Goal: Book appointment/travel/reservation

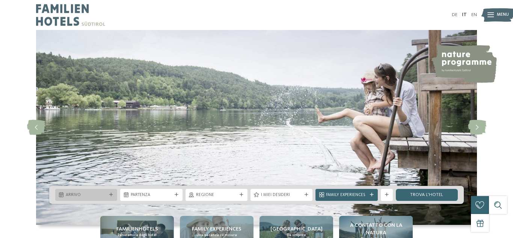
click at [110, 200] on div "Arrivo" at bounding box center [86, 195] width 62 height 12
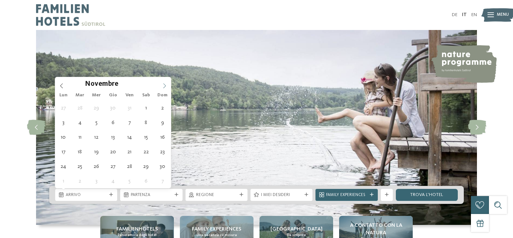
click at [164, 87] on icon at bounding box center [164, 85] width 5 height 5
type div "04.12.2025"
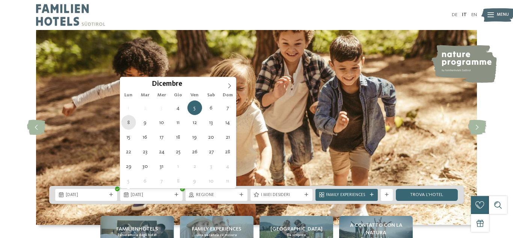
type div "08.12.2025"
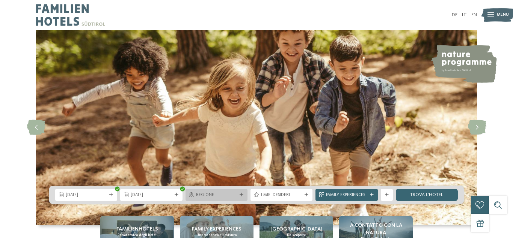
click at [238, 196] on div at bounding box center [241, 195] width 6 height 4
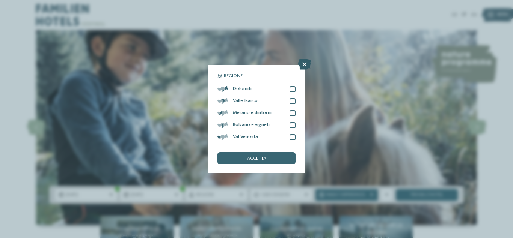
click at [303, 65] on icon at bounding box center [304, 64] width 13 height 11
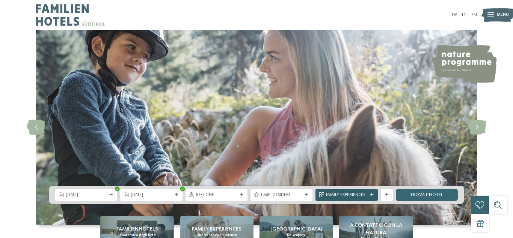
click at [371, 198] on div "Family Experiences" at bounding box center [346, 195] width 62 height 12
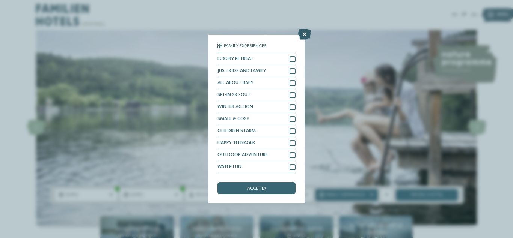
click at [305, 37] on icon at bounding box center [304, 34] width 13 height 11
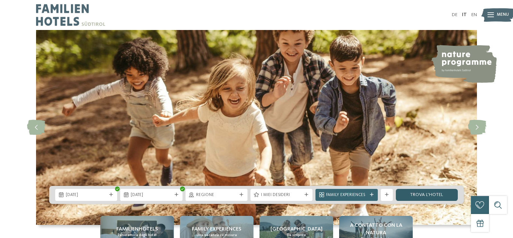
click at [430, 194] on link "trova l’hotel" at bounding box center [426, 195] width 62 height 12
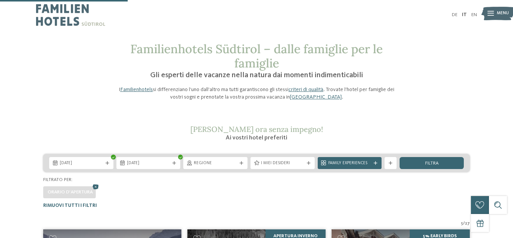
scroll to position [185, 0]
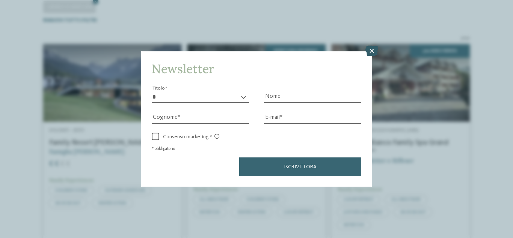
click at [370, 48] on icon at bounding box center [371, 51] width 13 height 11
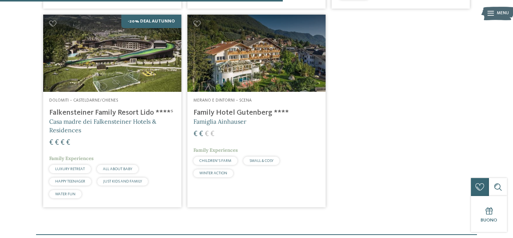
scroll to position [434, 0]
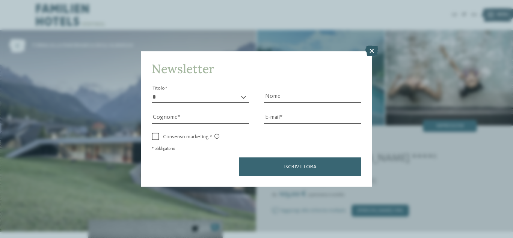
click at [373, 49] on icon at bounding box center [371, 51] width 13 height 11
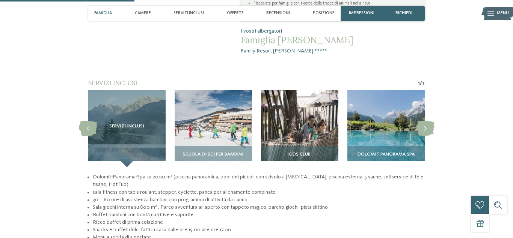
scroll to position [510, 0]
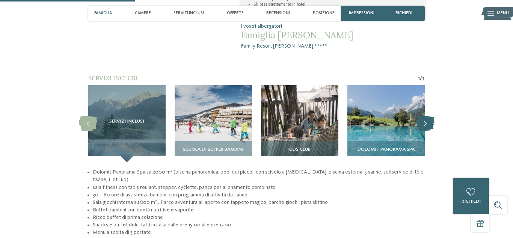
click at [419, 116] on icon at bounding box center [425, 123] width 18 height 15
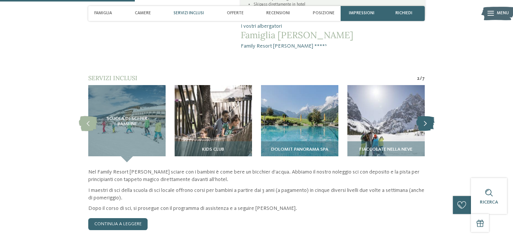
click at [419, 116] on icon at bounding box center [425, 123] width 18 height 15
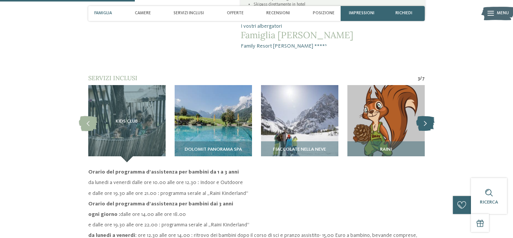
click at [419, 116] on icon at bounding box center [425, 123] width 18 height 15
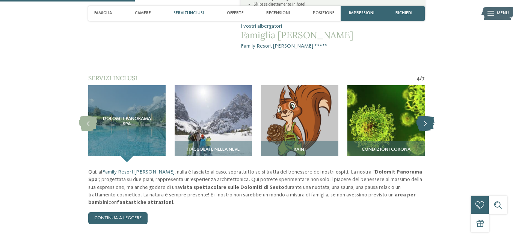
click at [419, 116] on icon at bounding box center [425, 123] width 18 height 15
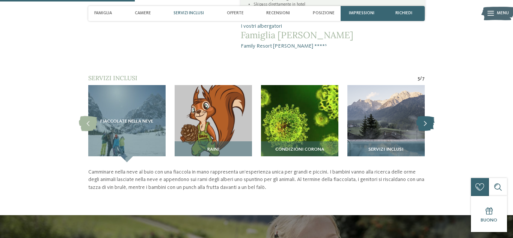
click at [419, 116] on icon at bounding box center [425, 123] width 18 height 15
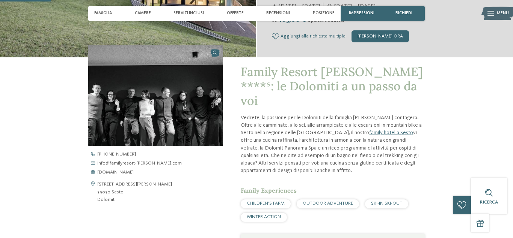
scroll to position [172, 0]
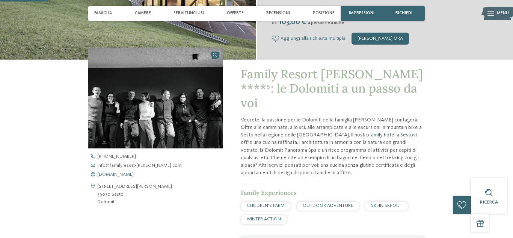
click at [108, 173] on span "www.familyresort-rainer.com" at bounding box center [115, 175] width 36 height 5
